Goal: Ask a question

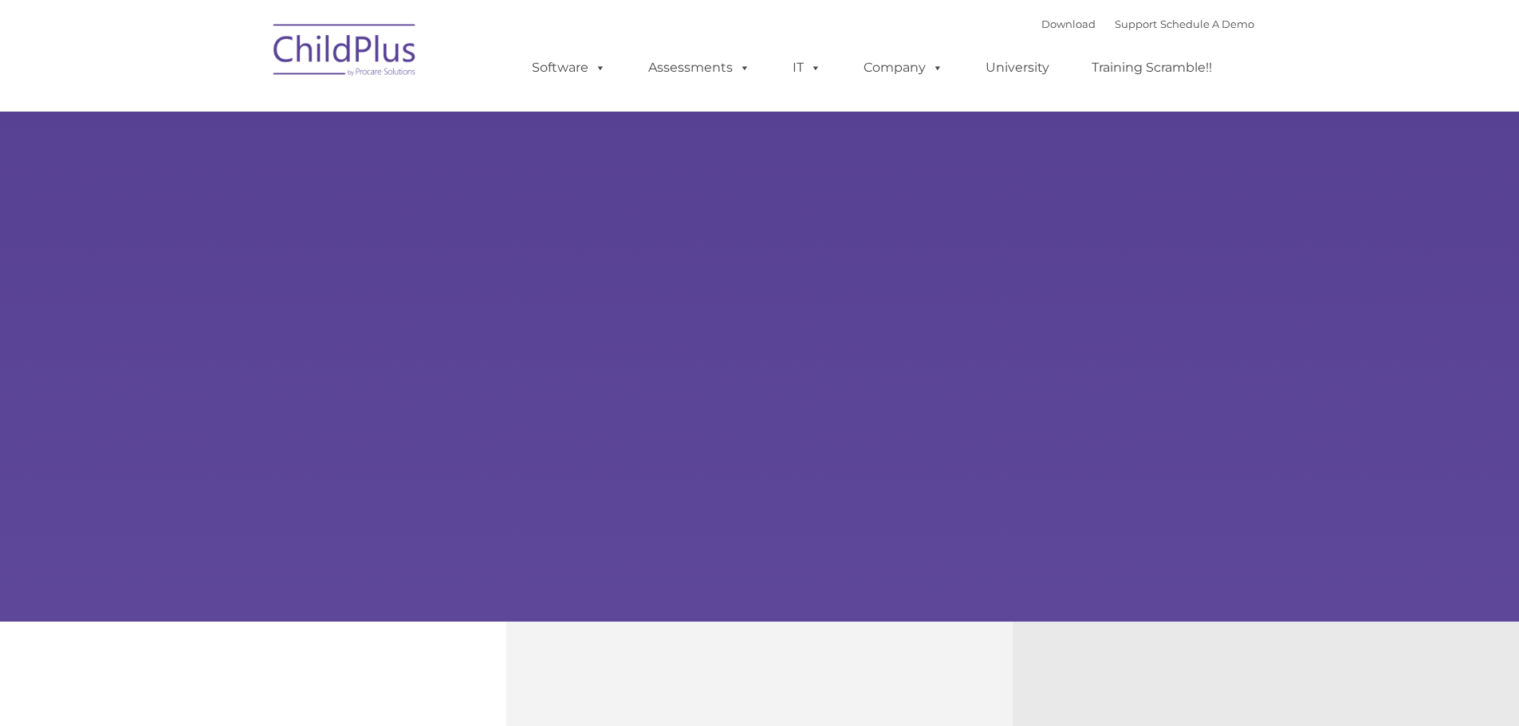
type input ""
select select "MEDIUM"
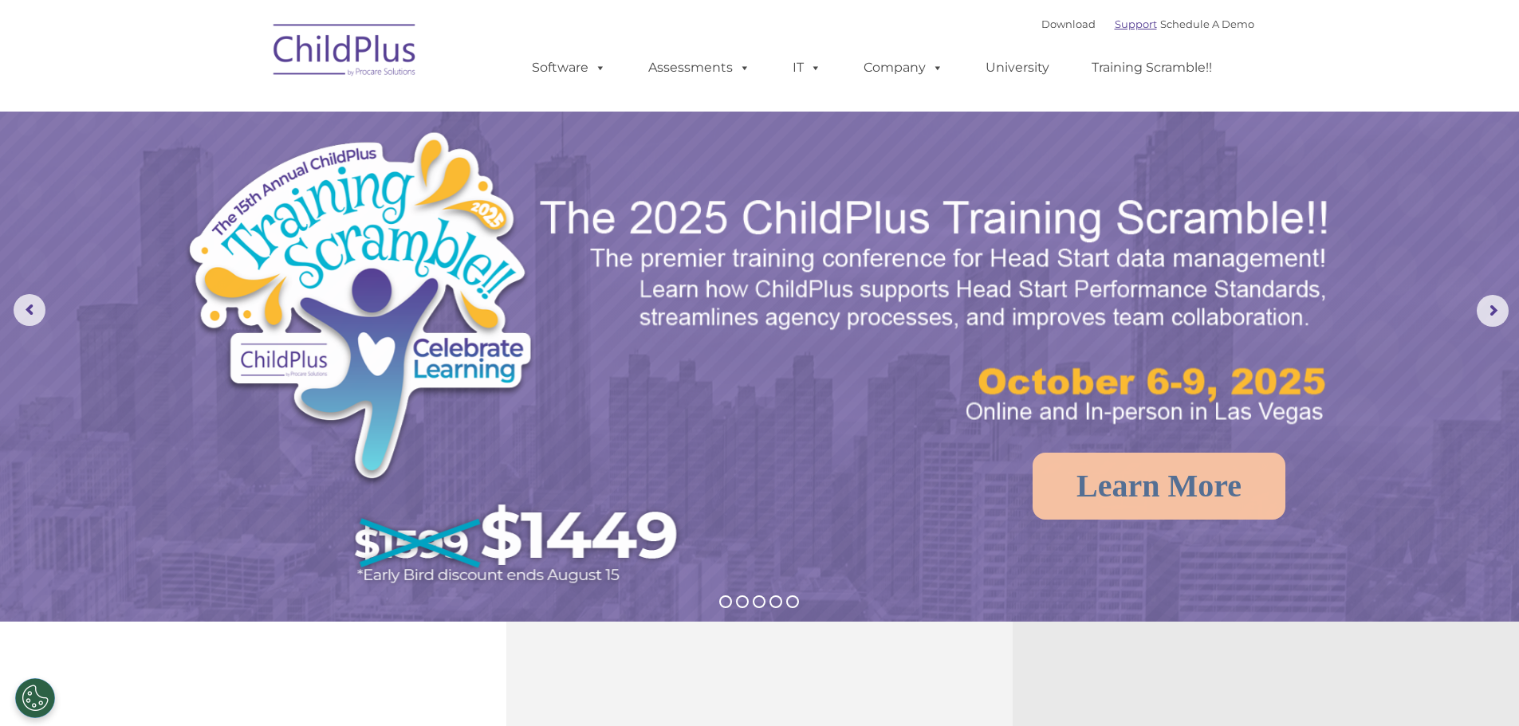
click at [1121, 23] on link "Support" at bounding box center [1136, 24] width 42 height 13
